Goal: Information Seeking & Learning: Learn about a topic

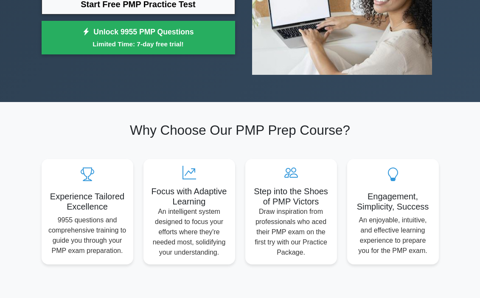
scroll to position [74, 0]
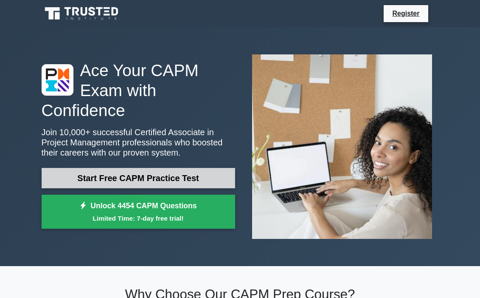
click at [105, 178] on link "Start Free CAPM Practice Test" at bounding box center [139, 178] width 194 height 20
click at [128, 173] on link "Start Free CAPM Practice Test" at bounding box center [139, 178] width 194 height 20
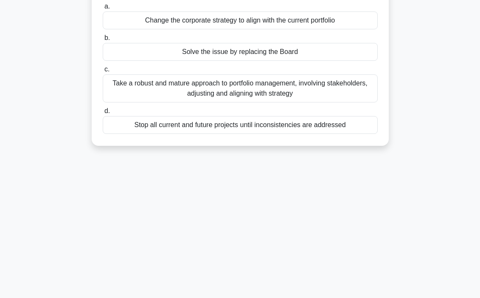
scroll to position [80, 0]
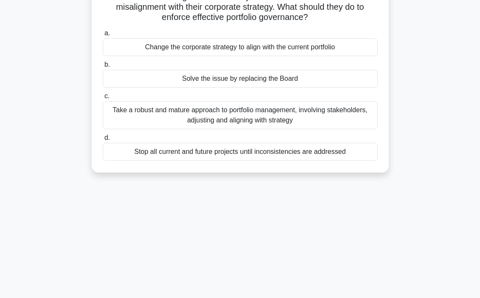
click at [190, 150] on div "Stop all current and future projects until inconsistencies are addressed" at bounding box center [240, 152] width 275 height 18
click at [103, 141] on input "d. Stop all current and future projects until inconsistencies are addressed" at bounding box center [103, 138] width 0 height 6
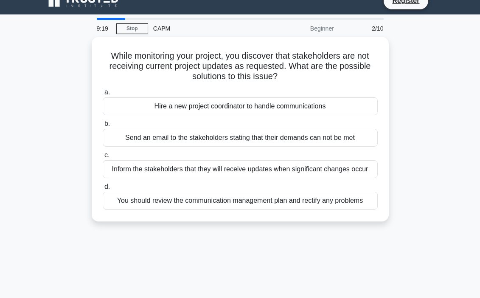
scroll to position [0, 0]
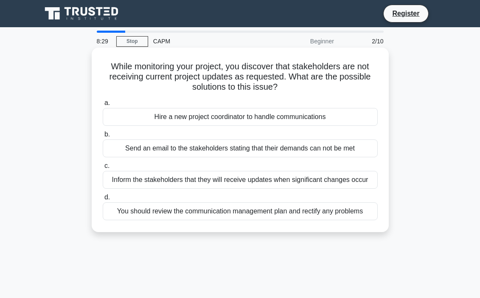
click at [256, 215] on div "You should review the communication management plan and rectify any problems" at bounding box center [240, 211] width 275 height 18
click at [103, 200] on input "d. You should review the communication management plan and rectify any problems" at bounding box center [103, 197] width 0 height 6
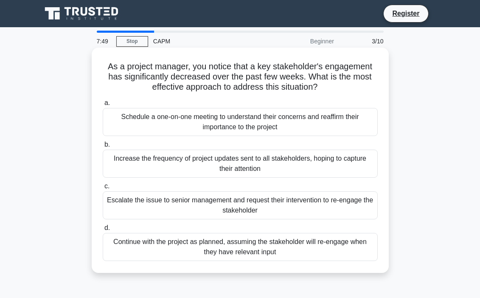
click at [260, 126] on div "Schedule a one-on-one meeting to understand their concerns and reaffirm their i…" at bounding box center [240, 122] width 275 height 28
click at [103, 106] on input "a. Schedule a one-on-one meeting to understand their concerns and reaffirm thei…" at bounding box center [103, 103] width 0 height 6
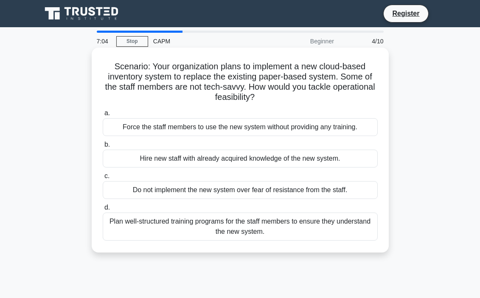
click at [255, 228] on div "Plan well-structured training programs for the staff members to ensure they und…" at bounding box center [240, 226] width 275 height 28
click at [103, 210] on input "d. Plan well-structured training programs for the staff members to ensure they …" at bounding box center [103, 208] width 0 height 6
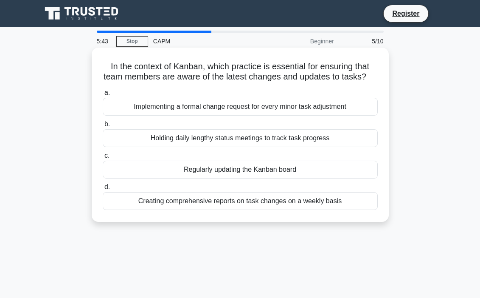
click at [245, 175] on div "Regularly updating the Kanban board" at bounding box center [240, 169] width 275 height 18
click at [103, 158] on input "c. Regularly updating the Kanban board" at bounding box center [103, 156] width 0 height 6
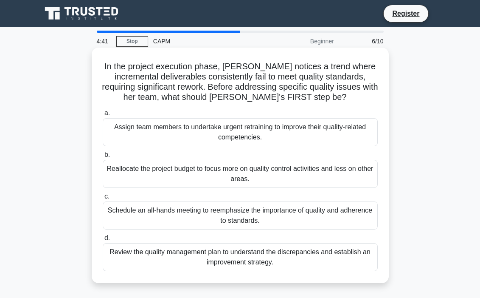
click at [256, 253] on div "Review the quality management plan to understand the discrepancies and establis…" at bounding box center [240, 257] width 275 height 28
click at [103, 241] on input "d. Review the quality management plan to understand the discrepancies and estab…" at bounding box center [103, 238] width 0 height 6
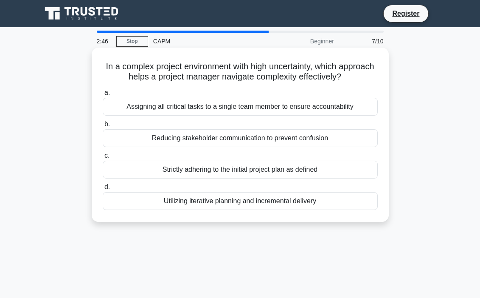
click at [219, 202] on div "Utilizing iterative planning and incremental delivery" at bounding box center [240, 201] width 275 height 18
click at [103, 190] on input "d. Utilizing iterative planning and incremental delivery" at bounding box center [103, 187] width 0 height 6
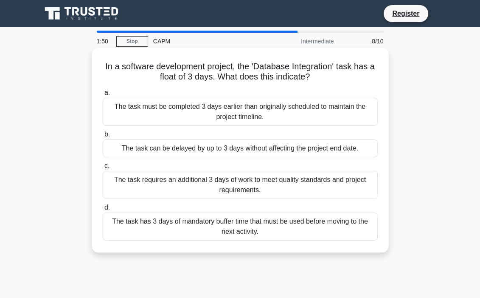
click at [239, 225] on div "The task has 3 days of mandatory buffer time that must be used before moving to…" at bounding box center [240, 226] width 275 height 28
click at [103, 210] on input "d. The task has 3 days of mandatory buffer time that must be used before moving…" at bounding box center [103, 208] width 0 height 6
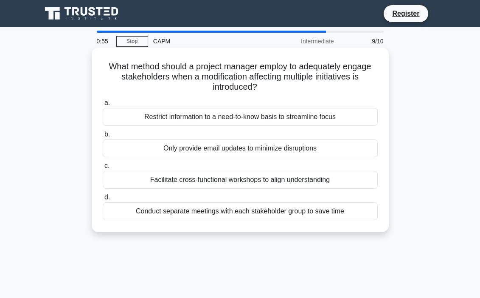
click at [247, 183] on div "Facilitate cross-functional workshops to align understanding" at bounding box center [240, 180] width 275 height 18
click at [103, 169] on input "c. Facilitate cross-functional workshops to align understanding" at bounding box center [103, 166] width 0 height 6
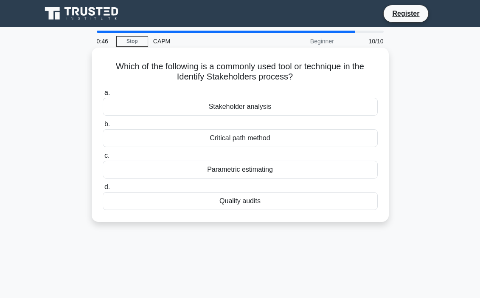
click at [242, 111] on div "Stakeholder analysis" at bounding box center [240, 107] width 275 height 18
click at [103, 96] on input "a. Stakeholder analysis" at bounding box center [103, 93] width 0 height 6
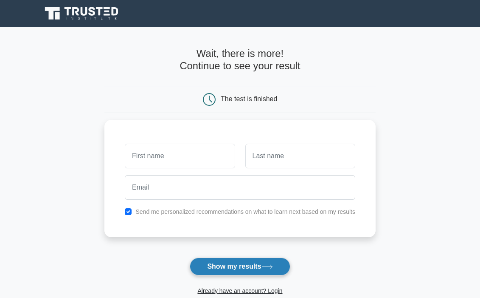
click at [225, 265] on button "Show my results" at bounding box center [240, 266] width 100 height 18
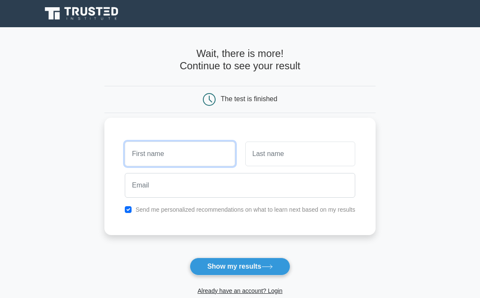
click at [191, 151] on input "text" at bounding box center [180, 153] width 110 height 25
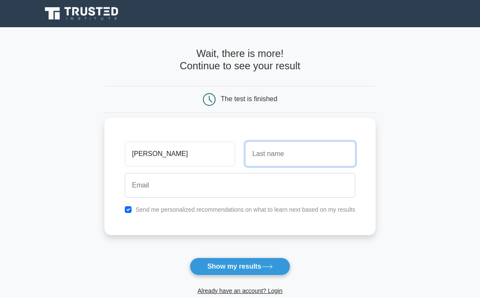
click at [265, 157] on input "text" at bounding box center [300, 153] width 110 height 25
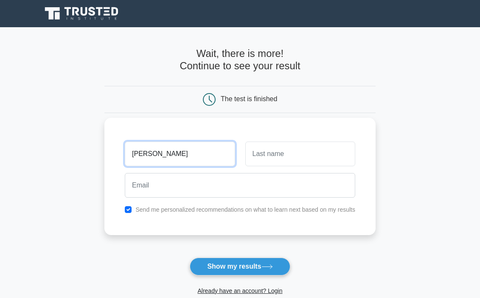
click at [193, 160] on input "[PERSON_NAME]" at bounding box center [180, 153] width 110 height 25
type input "G"
type input "[PERSON_NAME]"
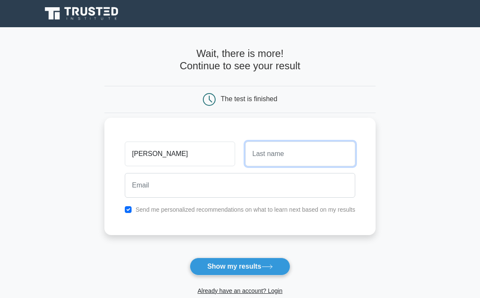
click at [267, 158] on input "text" at bounding box center [300, 153] width 110 height 25
type input "Mitchell"
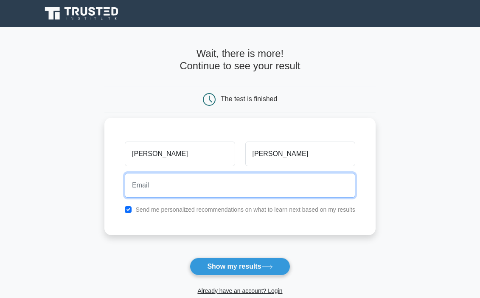
click at [279, 183] on input "email" at bounding box center [240, 185] width 231 height 25
type input "mitchellgk91@gmail.com"
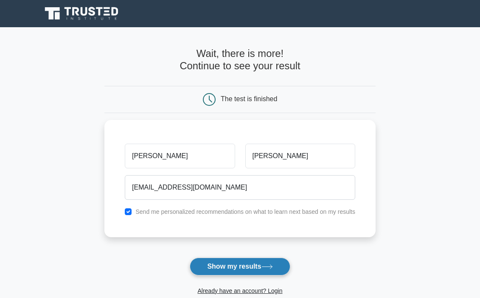
click at [218, 269] on button "Show my results" at bounding box center [240, 266] width 100 height 18
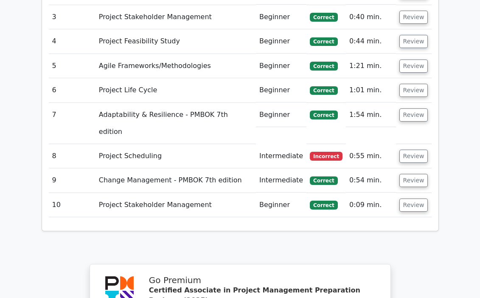
scroll to position [1269, 0]
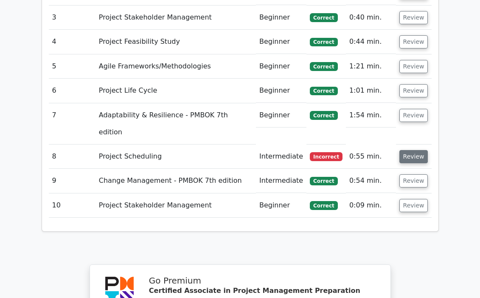
click at [402, 150] on button "Review" at bounding box center [414, 156] width 29 height 13
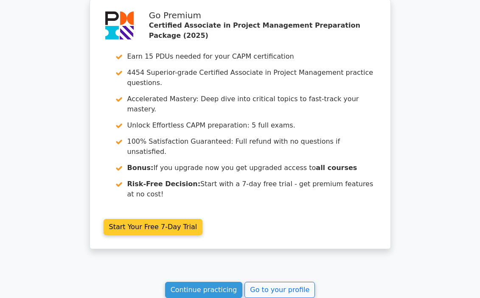
scroll to position [2054, 0]
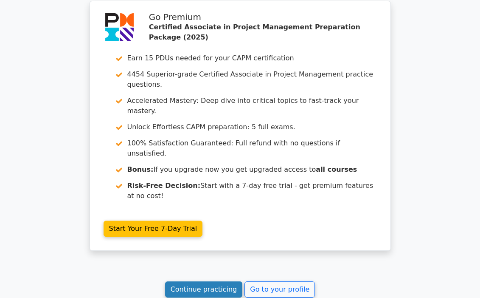
click at [233, 281] on link "Continue practicing" at bounding box center [204, 289] width 78 height 16
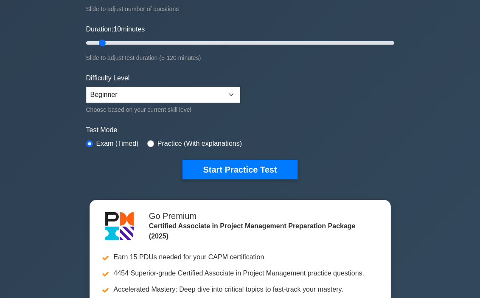
scroll to position [160, 0]
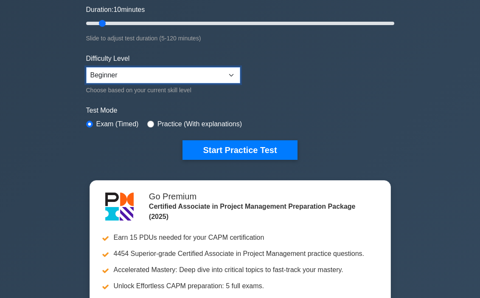
click at [234, 78] on select "Beginner Intermediate Expert" at bounding box center [163, 75] width 154 height 16
select select "intermediate"
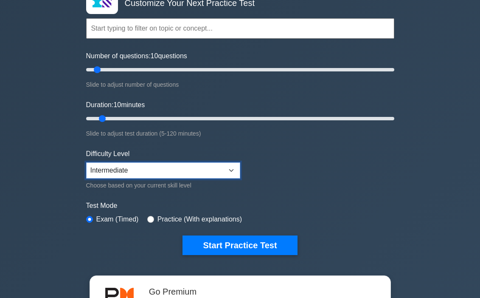
scroll to position [62, 0]
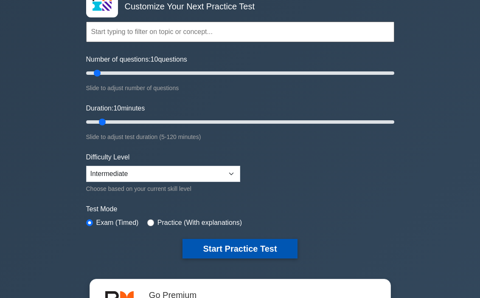
click at [251, 248] on button "Start Practice Test" at bounding box center [240, 249] width 115 height 20
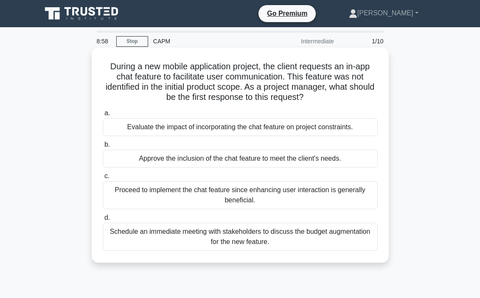
click at [260, 240] on div "Schedule an immediate meeting with stakeholders to discuss the budget augmentat…" at bounding box center [240, 236] width 275 height 28
click at [103, 220] on input "d. Schedule an immediate meeting with stakeholders to discuss the budget augmen…" at bounding box center [103, 218] width 0 height 6
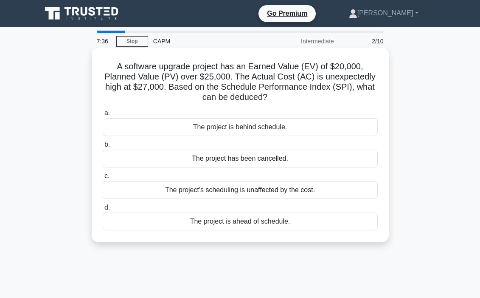
click at [247, 220] on div "The project is ahead of schedule." at bounding box center [240, 221] width 275 height 18
click at [103, 210] on input "d. The project is ahead of schedule." at bounding box center [103, 208] width 0 height 6
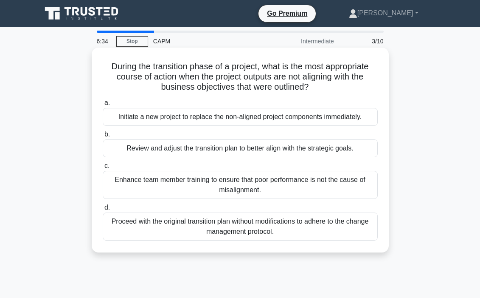
click at [197, 148] on div "Review and adjust the transition plan to better align with the strategic goals." at bounding box center [240, 148] width 275 height 18
click at [103, 137] on input "b. Review and adjust the transition plan to better align with the strategic goa…" at bounding box center [103, 135] width 0 height 6
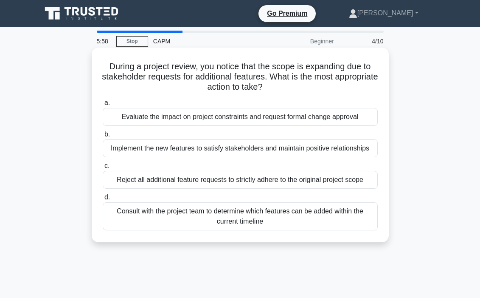
click at [268, 217] on div "Consult with the project team to determine which features can be added within t…" at bounding box center [240, 216] width 275 height 28
click at [103, 200] on input "d. Consult with the project team to determine which features can be added withi…" at bounding box center [103, 197] width 0 height 6
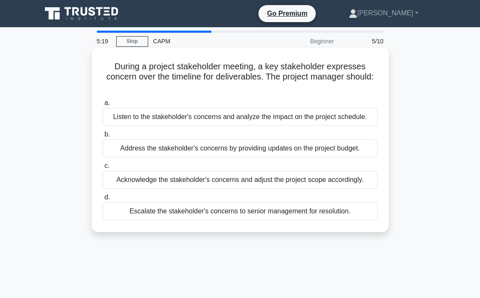
click at [239, 119] on div "Listen to the stakeholder's concerns and analyze the impact on the project sche…" at bounding box center [240, 117] width 275 height 18
click at [103, 106] on input "a. Listen to the stakeholder's concerns and analyze the impact on the project s…" at bounding box center [103, 103] width 0 height 6
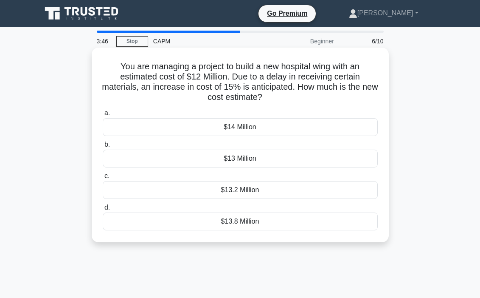
click at [230, 225] on div "$13.8 Million" at bounding box center [240, 221] width 275 height 18
click at [103, 210] on input "d. $13.8 Million" at bounding box center [103, 208] width 0 height 6
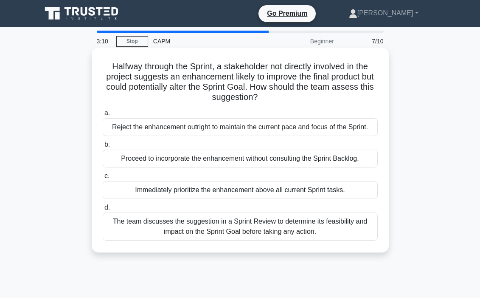
click at [235, 230] on div "The team discusses the suggestion in a Sprint Review to determine its feasibili…" at bounding box center [240, 226] width 275 height 28
click at [103, 210] on input "d. The team discusses the suggestion in a Sprint Review to determine its feasib…" at bounding box center [103, 208] width 0 height 6
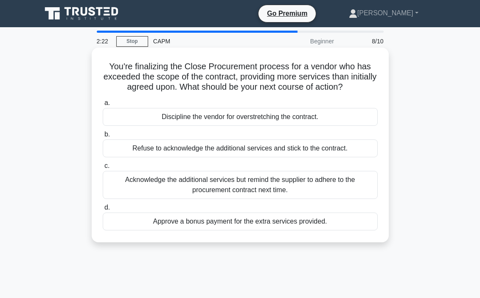
click at [288, 183] on div "Acknowledge the additional services but remind the supplier to adhere to the pr…" at bounding box center [240, 185] width 275 height 28
click at [103, 169] on input "c. Acknowledge the additional services but remind the supplier to adhere to the…" at bounding box center [103, 166] width 0 height 6
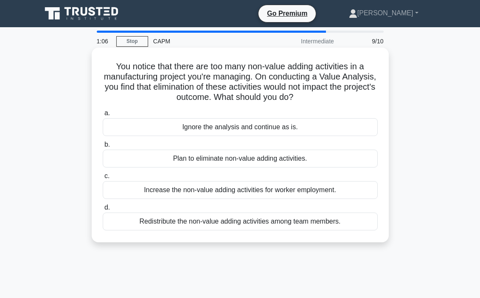
click at [245, 160] on div "Plan to eliminate non-value adding activities." at bounding box center [240, 158] width 275 height 18
click at [103, 147] on input "b. Plan to eliminate non-value adding activities." at bounding box center [103, 145] width 0 height 6
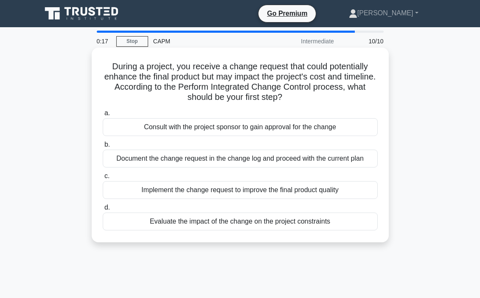
click at [284, 133] on div "Consult with the project sponsor to gain approval for the change" at bounding box center [240, 127] width 275 height 18
click at [103, 116] on input "a. Consult with the project sponsor to gain approval for the change" at bounding box center [103, 113] width 0 height 6
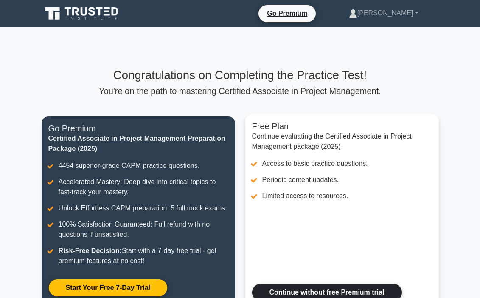
click at [325, 290] on link "Continue without free Premium trial" at bounding box center [327, 292] width 150 height 18
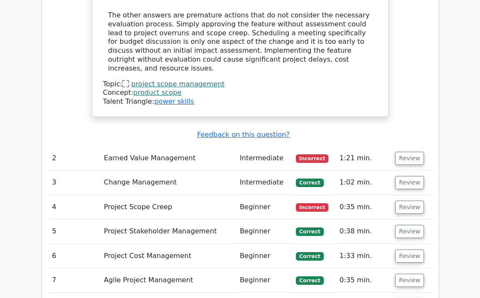
scroll to position [1128, 0]
click at [411, 152] on button "Review" at bounding box center [409, 158] width 29 height 13
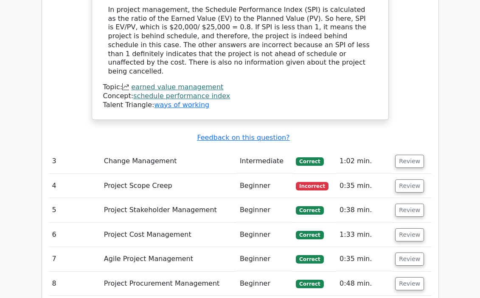
scroll to position [1520, 0]
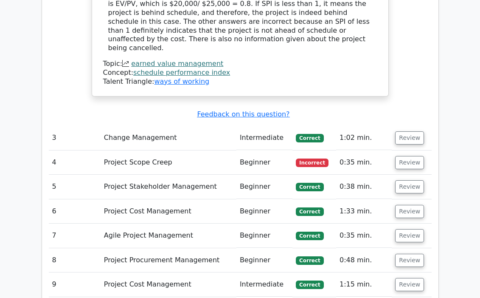
click at [411, 156] on button "Review" at bounding box center [409, 162] width 29 height 13
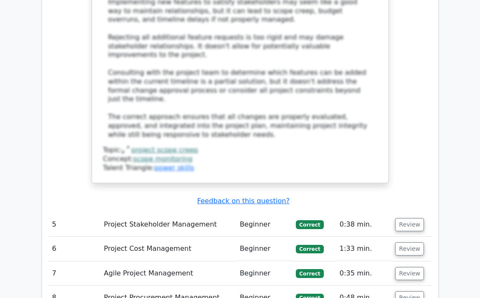
scroll to position [2018, 0]
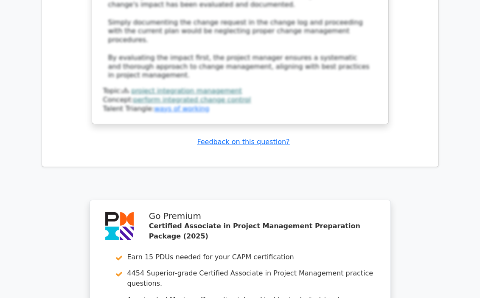
scroll to position [2924, 0]
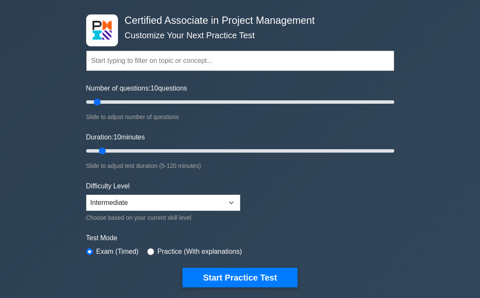
scroll to position [34, 0]
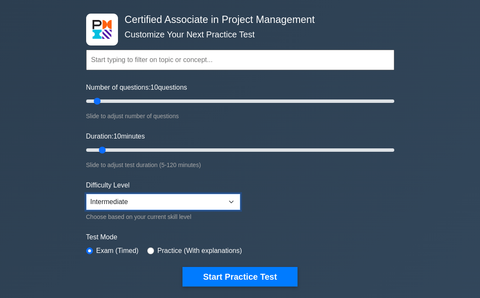
click at [223, 196] on select "Beginner Intermediate Expert" at bounding box center [163, 202] width 154 height 16
drag, startPoint x: 98, startPoint y: 100, endPoint x: 86, endPoint y: 100, distance: 11.9
click at [86, 100] on input "Number of questions: 5 questions" at bounding box center [240, 101] width 308 height 10
drag, startPoint x: 87, startPoint y: 100, endPoint x: 99, endPoint y: 104, distance: 13.4
type input "10"
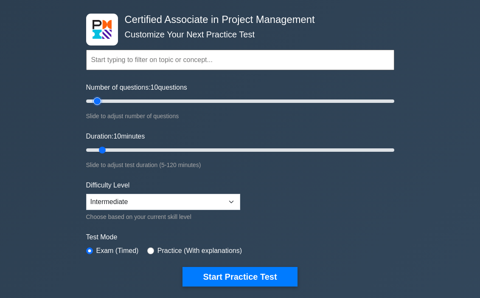
click at [99, 104] on input "Number of questions: 10 questions" at bounding box center [240, 101] width 308 height 10
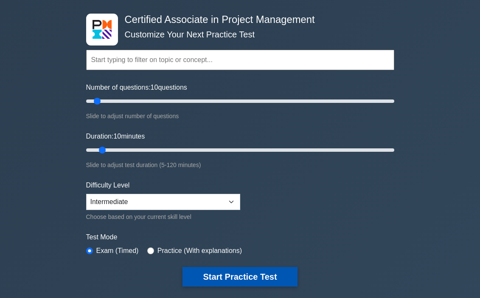
click at [246, 274] on button "Start Practice Test" at bounding box center [240, 277] width 115 height 20
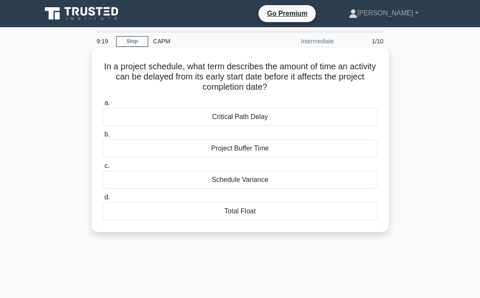
click at [221, 213] on div "Total Float" at bounding box center [240, 211] width 275 height 18
click at [103, 200] on input "d. Total Float" at bounding box center [103, 197] width 0 height 6
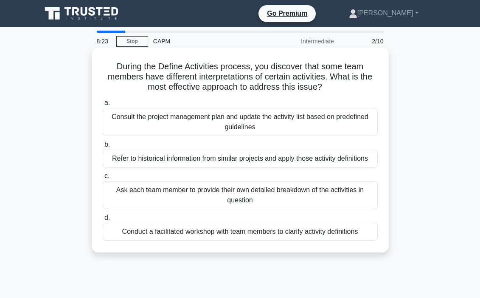
click at [241, 117] on div "Consult the project management plan and update the activity list based on prede…" at bounding box center [240, 122] width 275 height 28
click at [103, 106] on input "a. Consult the project management plan and update the activity list based on pr…" at bounding box center [103, 103] width 0 height 6
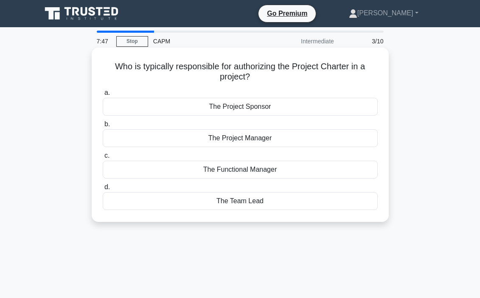
click at [255, 108] on div "The Project Sponsor" at bounding box center [240, 107] width 275 height 18
click at [103, 96] on input "a. The Project Sponsor" at bounding box center [103, 93] width 0 height 6
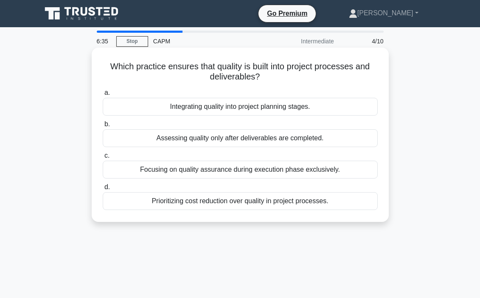
click at [247, 110] on div "Integrating quality into project planning stages." at bounding box center [240, 107] width 275 height 18
click at [103, 96] on input "a. Integrating quality into project planning stages." at bounding box center [103, 93] width 0 height 6
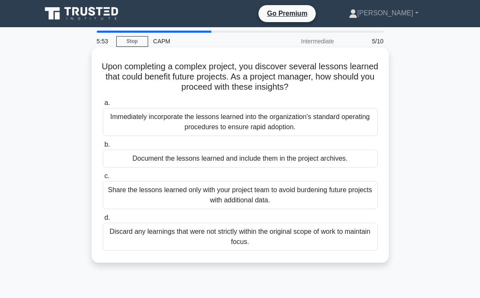
click at [221, 160] on div "Document the lessons learned and include them in the project archives." at bounding box center [240, 158] width 275 height 18
click at [103, 147] on input "b. Document the lessons learned and include them in the project archives." at bounding box center [103, 145] width 0 height 6
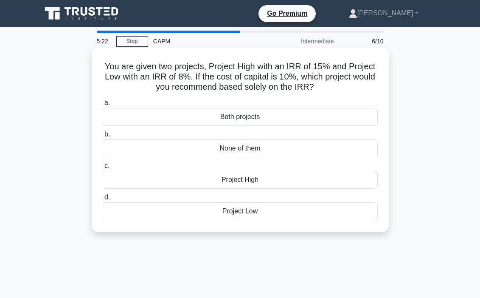
click at [249, 183] on div "Project High" at bounding box center [240, 180] width 275 height 18
click at [103, 169] on input "c. Project High" at bounding box center [103, 166] width 0 height 6
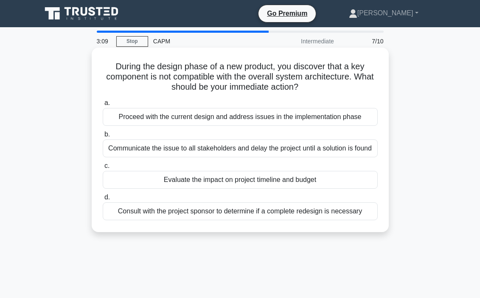
click at [271, 211] on div "Consult with the project sponsor to determine if a complete redesign is necessa…" at bounding box center [240, 211] width 275 height 18
click at [103, 200] on input "d. Consult with the project sponsor to determine if a complete redesign is nece…" at bounding box center [103, 197] width 0 height 6
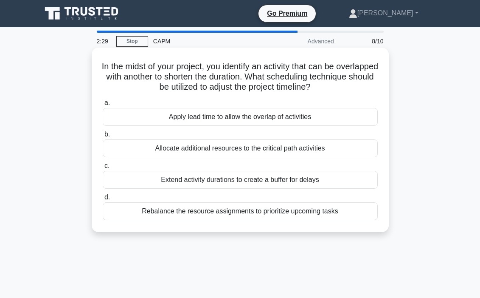
click at [227, 213] on div "Rebalance the resource assignments to prioritize upcoming tasks" at bounding box center [240, 211] width 275 height 18
click at [103, 200] on input "d. Rebalance the resource assignments to prioritize upcoming tasks" at bounding box center [103, 197] width 0 height 6
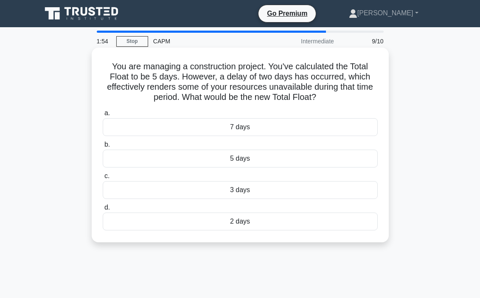
click at [253, 189] on div "3 days" at bounding box center [240, 190] width 275 height 18
click at [103, 179] on input "c. 3 days" at bounding box center [103, 176] width 0 height 6
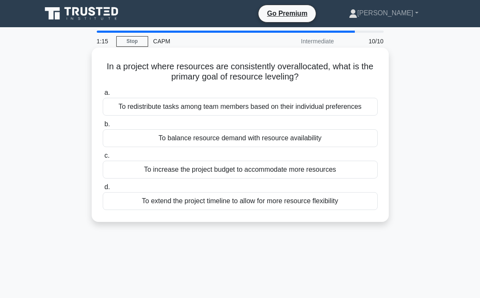
click at [229, 141] on div "To balance resource demand with resource availability" at bounding box center [240, 138] width 275 height 18
click at [103, 127] on input "b. To balance resource demand with resource availability" at bounding box center [103, 124] width 0 height 6
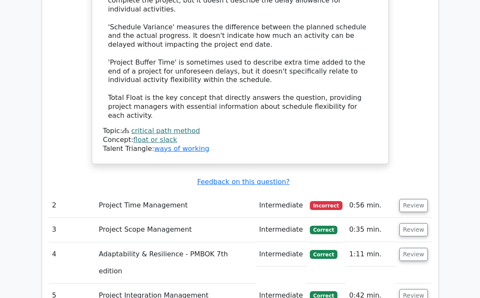
scroll to position [1132, 0]
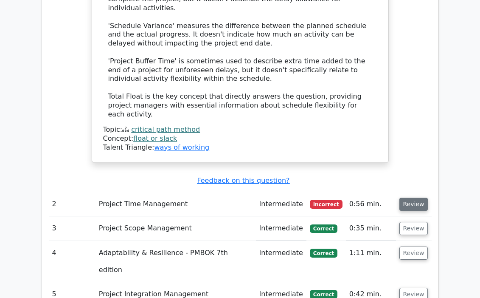
click at [409, 197] on button "Review" at bounding box center [414, 203] width 29 height 13
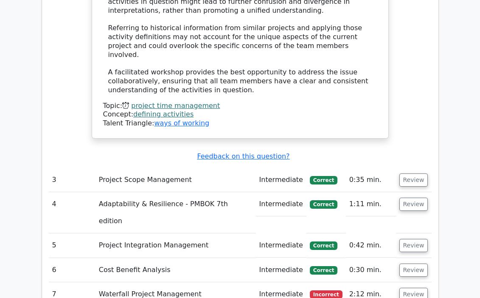
scroll to position [1759, 0]
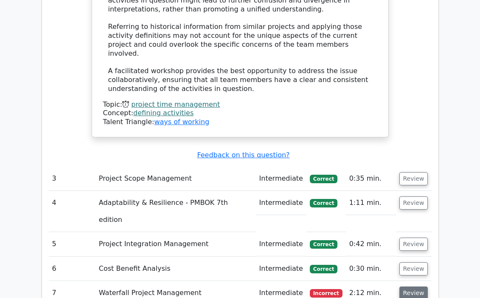
click at [420, 286] on button "Review" at bounding box center [414, 292] width 29 height 13
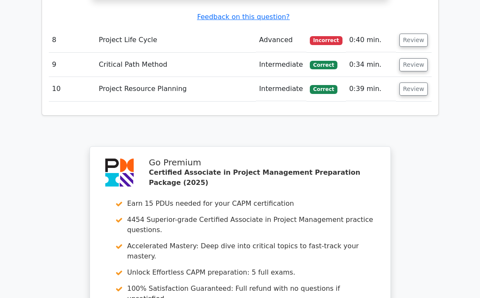
scroll to position [2620, 0]
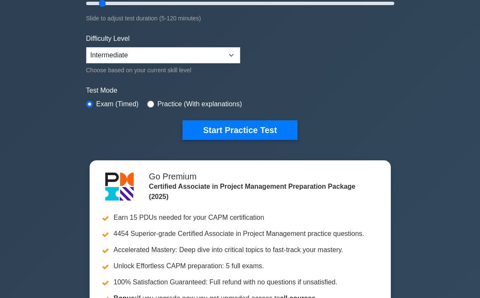
scroll to position [190, 0]
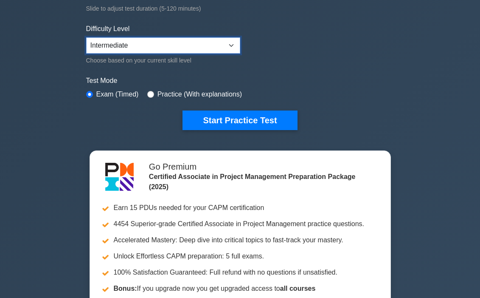
click at [236, 45] on select "Beginner Intermediate Expert" at bounding box center [163, 45] width 154 height 16
select select "expert"
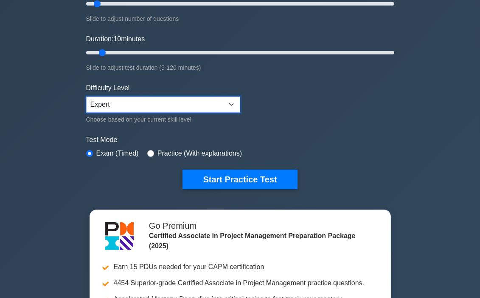
scroll to position [152, 0]
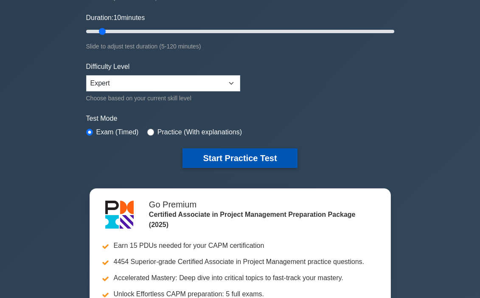
click at [228, 159] on button "Start Practice Test" at bounding box center [240, 158] width 115 height 20
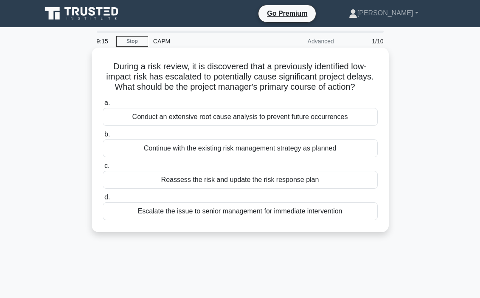
click at [273, 180] on div "Reassess the risk and update the risk response plan" at bounding box center [240, 180] width 275 height 18
click at [103, 169] on input "c. Reassess the risk and update the risk response plan" at bounding box center [103, 166] width 0 height 6
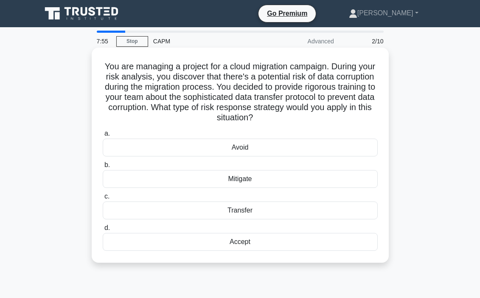
click at [261, 153] on div "Avoid" at bounding box center [240, 147] width 275 height 18
click at [103, 136] on input "a. Avoid" at bounding box center [103, 134] width 0 height 6
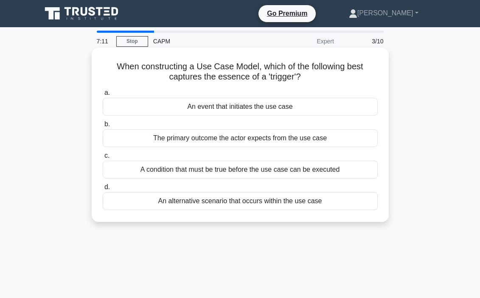
click at [245, 174] on div "A condition that must be true before the use case can be executed" at bounding box center [240, 169] width 275 height 18
click at [103, 158] on input "c. A condition that must be true before the use case can be executed" at bounding box center [103, 156] width 0 height 6
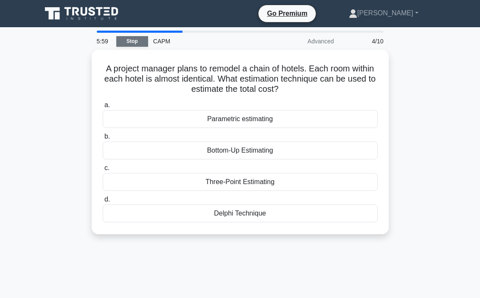
click at [124, 40] on link "Stop" at bounding box center [132, 41] width 32 height 11
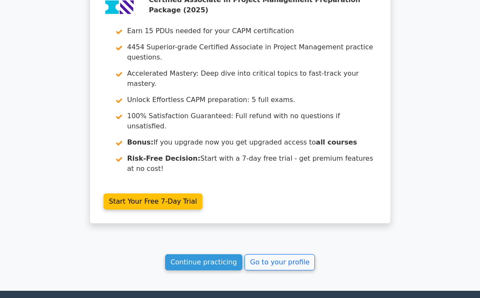
scroll to position [1336, 0]
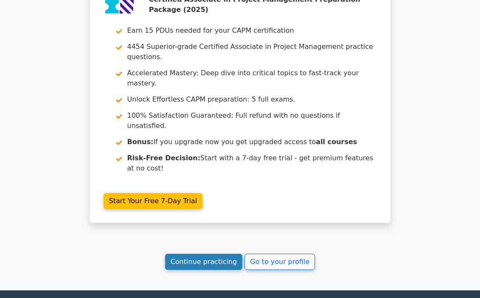
click at [225, 253] on link "Continue practicing" at bounding box center [204, 261] width 78 height 16
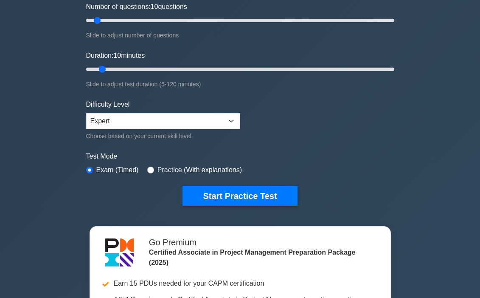
scroll to position [125, 0]
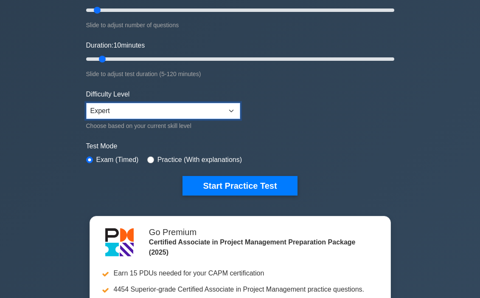
click at [230, 112] on select "Beginner Intermediate Expert" at bounding box center [163, 111] width 154 height 16
select select "intermediate"
click at [288, 102] on form "Topics Project Scope Management Project Time Management Project Cost Management…" at bounding box center [240, 64] width 308 height 262
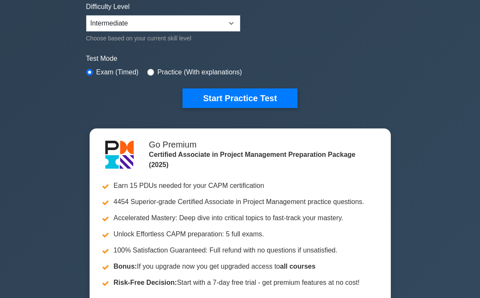
scroll to position [206, 0]
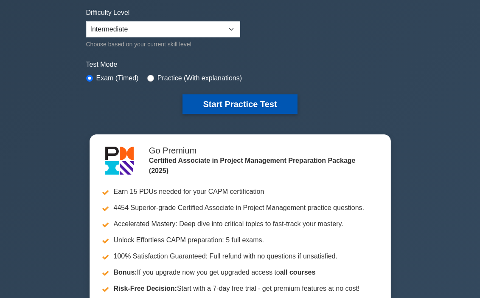
click at [253, 97] on button "Start Practice Test" at bounding box center [240, 104] width 115 height 20
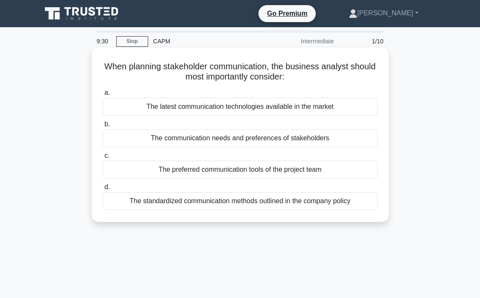
click at [254, 170] on div "The preferred communication tools of the project team" at bounding box center [240, 169] width 275 height 18
click at [103, 158] on input "c. The preferred communication tools of the project team" at bounding box center [103, 156] width 0 height 6
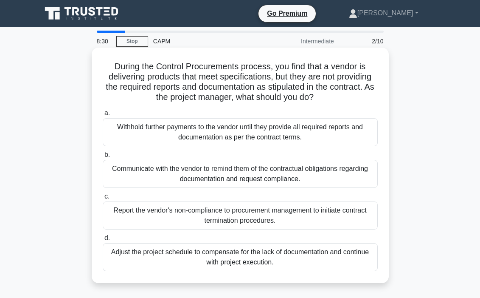
click at [269, 172] on div "Communicate with the vendor to remind them of the contractual obligations regar…" at bounding box center [240, 174] width 275 height 28
click at [103, 158] on input "b. Communicate with the vendor to remind them of the contractual obligations re…" at bounding box center [103, 155] width 0 height 6
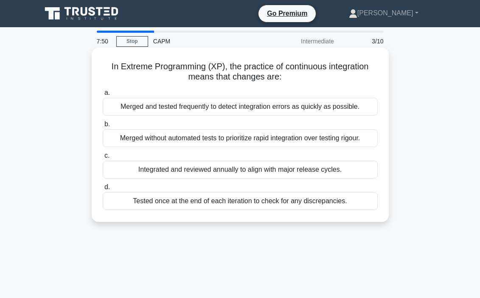
click at [256, 140] on div "Merged without automated tests to prioritize rapid integration over testing rig…" at bounding box center [240, 138] width 275 height 18
click at [103, 127] on input "b. Merged without automated tests to prioritize rapid integration over testing …" at bounding box center [103, 124] width 0 height 6
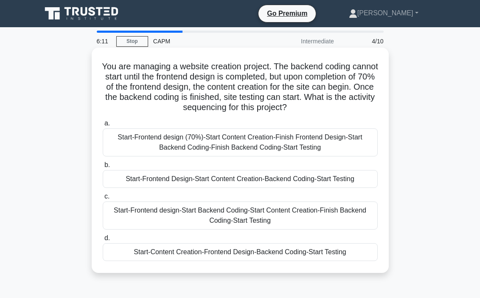
click at [279, 146] on div "Start-Frontend design (70%)-Start Content Creation-Finish Frontend Design-Start…" at bounding box center [240, 142] width 275 height 28
click at [103, 126] on input "a. Start-Frontend design (70%)-Start Content Creation-Finish Frontend Design-St…" at bounding box center [103, 124] width 0 height 6
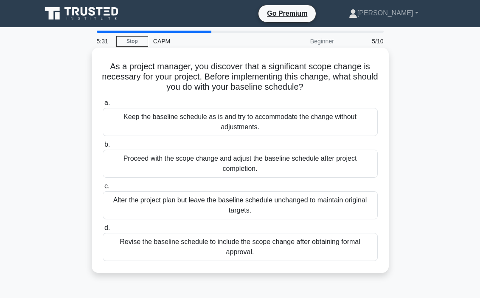
click at [264, 246] on div "Revise the baseline schedule to include the scope change after obtaining formal…" at bounding box center [240, 247] width 275 height 28
click at [103, 231] on input "d. Revise the baseline schedule to include the scope change after obtaining for…" at bounding box center [103, 228] width 0 height 6
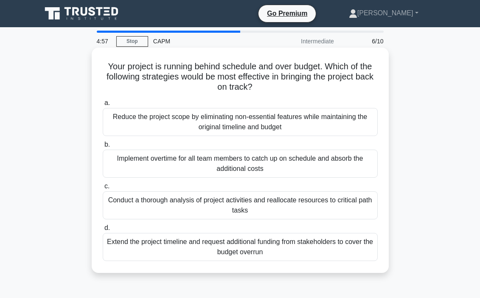
click at [277, 198] on div "Conduct a thorough analysis of project activities and reallocate resources to c…" at bounding box center [240, 205] width 275 height 28
click at [103, 189] on input "c. Conduct a thorough analysis of project activities and reallocate resources t…" at bounding box center [103, 186] width 0 height 6
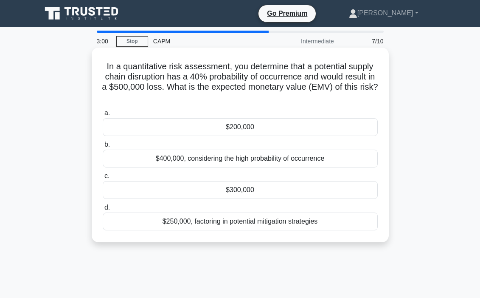
click at [236, 229] on div "$250,000, factoring in potential mitigation strategies" at bounding box center [240, 221] width 275 height 18
click at [103, 210] on input "d. $250,000, factoring in potential mitigation strategies" at bounding box center [103, 208] width 0 height 6
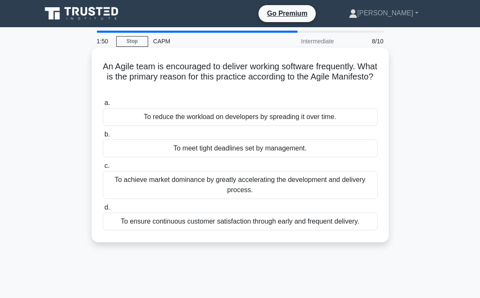
click at [223, 220] on div "To ensure continuous customer satisfaction through early and frequent delivery." at bounding box center [240, 221] width 275 height 18
click at [103, 210] on input "d. To ensure continuous customer satisfaction through early and frequent delive…" at bounding box center [103, 208] width 0 height 6
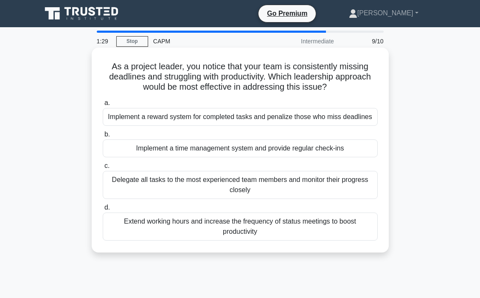
click at [246, 150] on div "Implement a time management system and provide regular check-ins" at bounding box center [240, 148] width 275 height 18
click at [103, 137] on input "b. Implement a time management system and provide regular check-ins" at bounding box center [103, 135] width 0 height 6
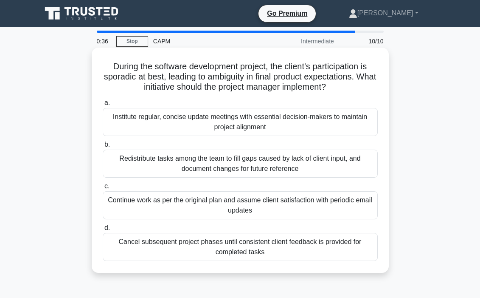
click at [254, 127] on div "Institute regular, concise update meetings with essential decision-makers to ma…" at bounding box center [240, 122] width 275 height 28
click at [103, 106] on input "a. Institute regular, concise update meetings with essential decision-makers to…" at bounding box center [103, 103] width 0 height 6
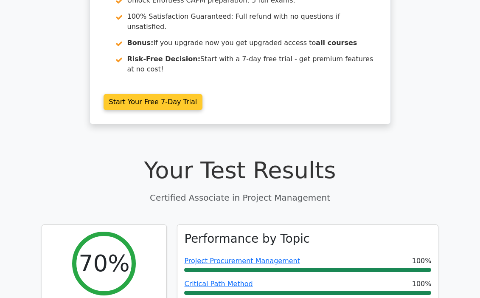
scroll to position [167, 0]
